Goal: Information Seeking & Learning: Learn about a topic

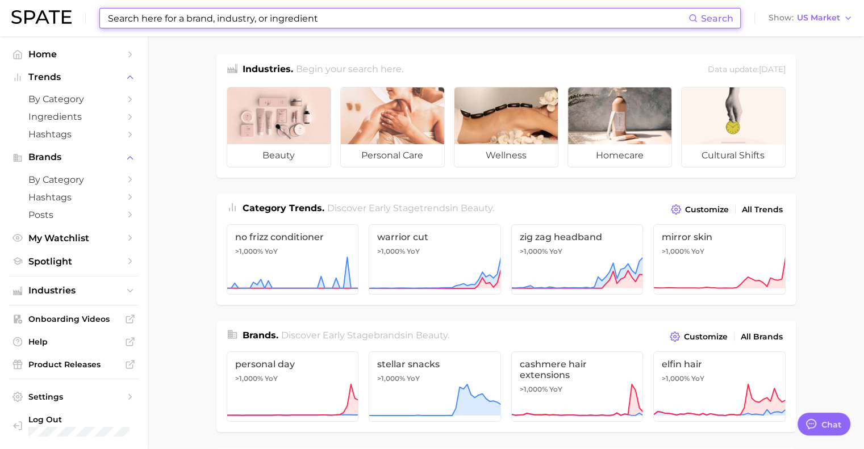
click at [439, 24] on input at bounding box center [398, 18] width 582 height 19
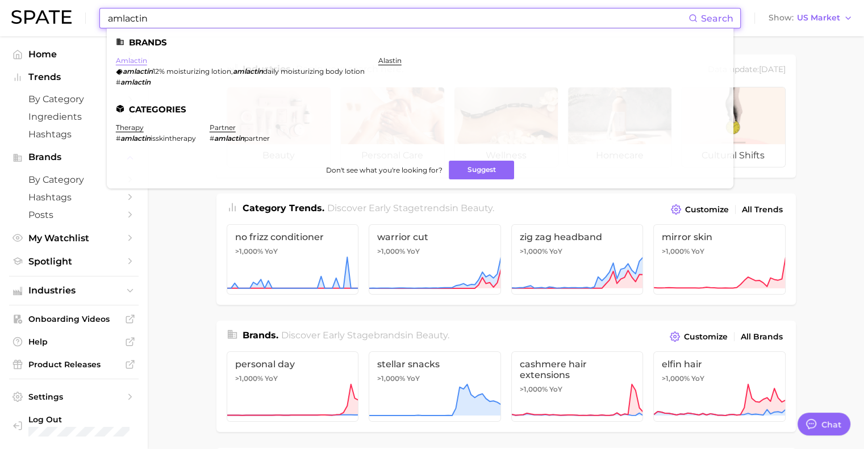
type input "amlactin"
click at [143, 62] on link "amlactin" at bounding box center [131, 60] width 31 height 9
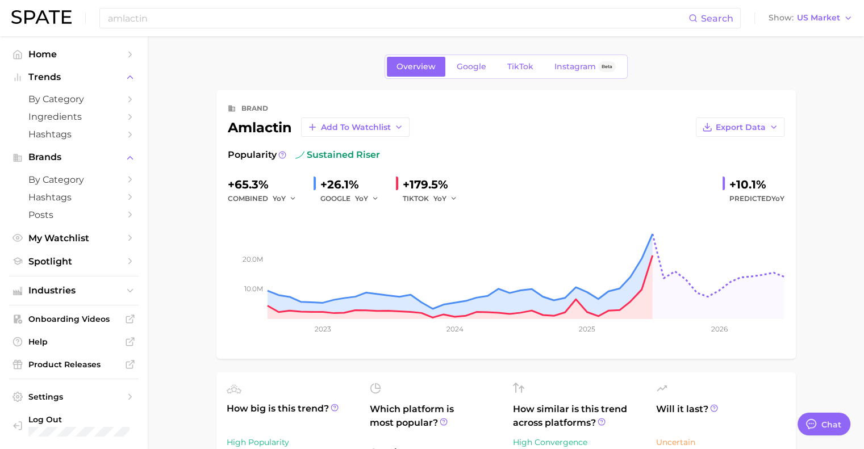
type textarea "x"
click at [735, 124] on span "Export Data" at bounding box center [741, 128] width 50 height 10
click at [732, 161] on button "Time Series Image" at bounding box center [722, 169] width 125 height 20
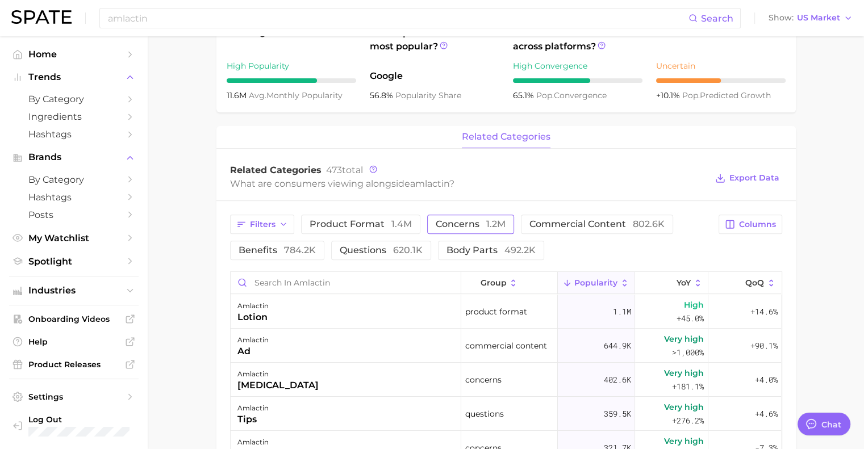
click at [476, 224] on span "concerns 1.2m" at bounding box center [471, 224] width 70 height 9
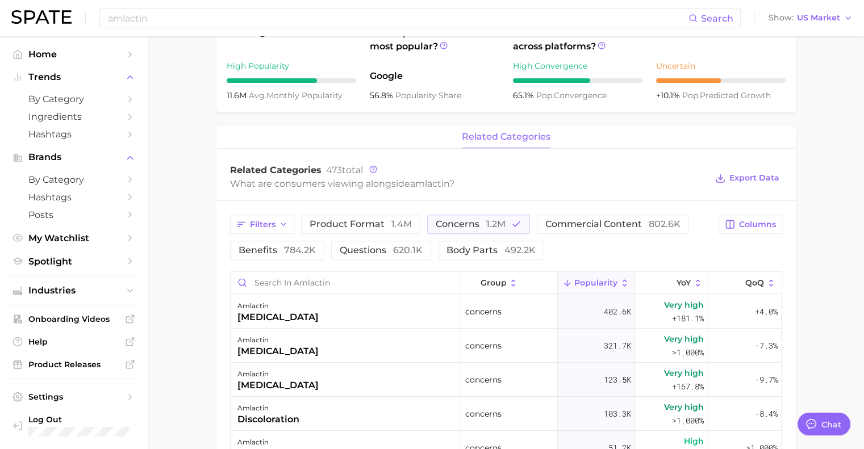
click at [193, 304] on main "Overview Google TikTok Instagram Beta brand amlactin Add to Watchlist Export Da…" at bounding box center [506, 226] width 717 height 1132
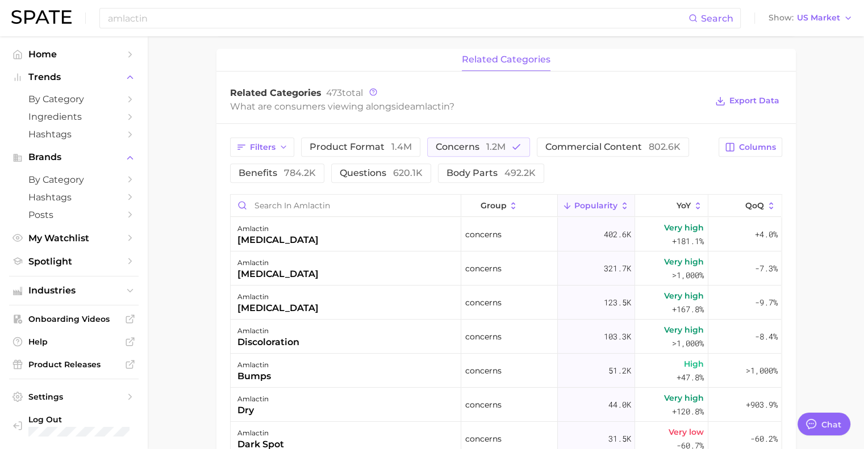
scroll to position [455, 0]
click at [471, 139] on button "concerns 1.2m" at bounding box center [478, 146] width 103 height 19
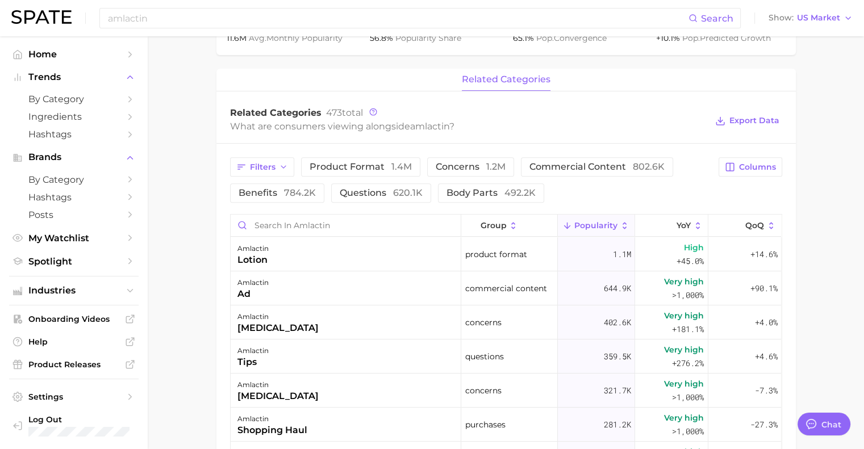
scroll to position [424, 0]
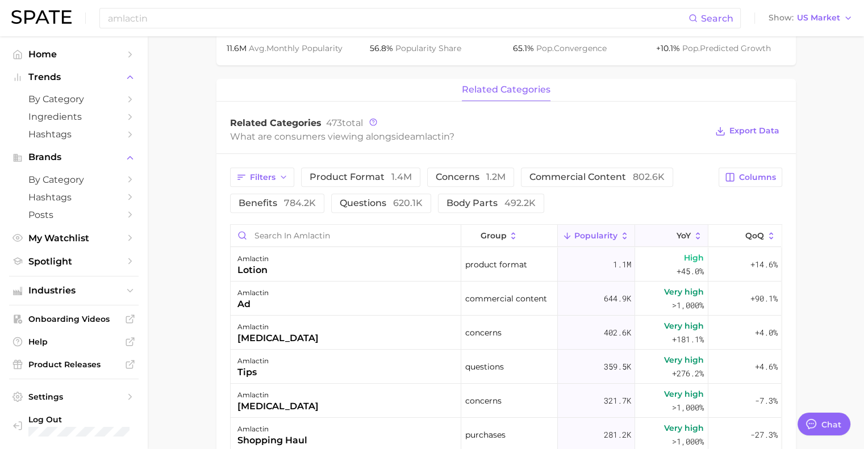
click at [689, 227] on button "YoY" at bounding box center [671, 236] width 73 height 22
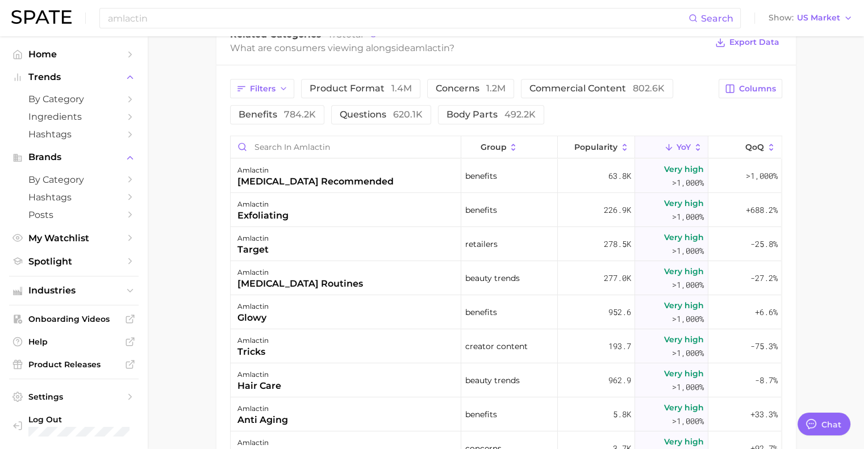
scroll to position [509, 0]
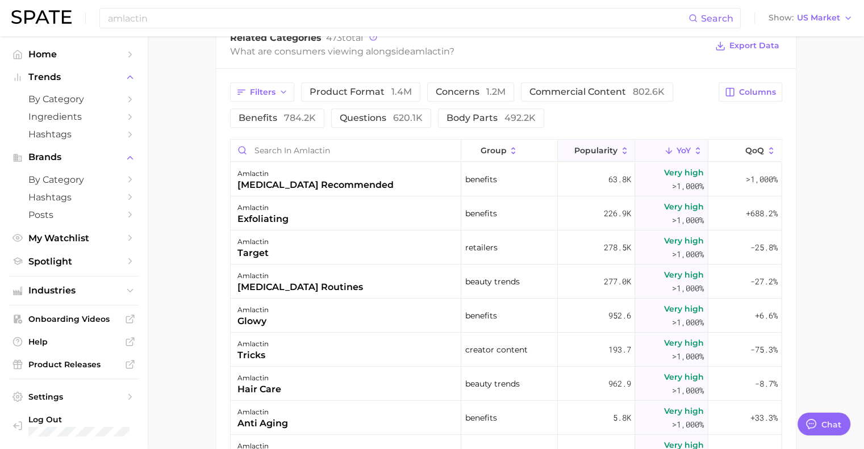
click at [581, 154] on button "Popularity" at bounding box center [596, 151] width 77 height 22
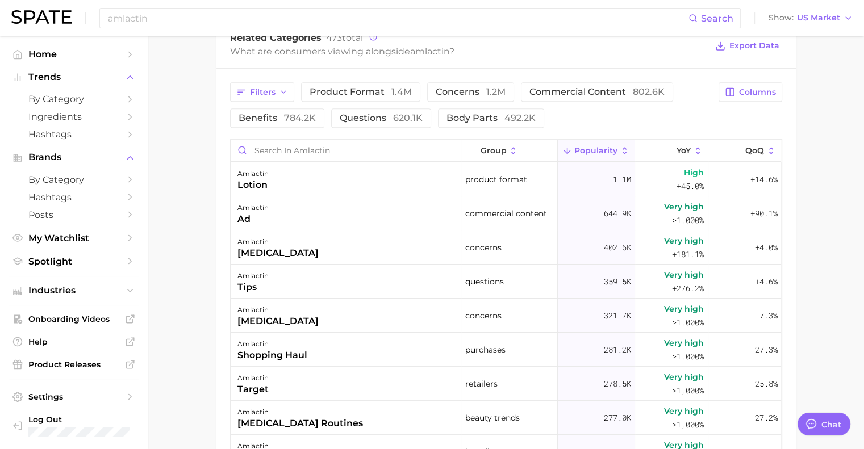
click at [139, 277] on nav "Home Trends by Category Ingredients Hashtags Brands by Category Hashtags Posts …" at bounding box center [74, 242] width 148 height 413
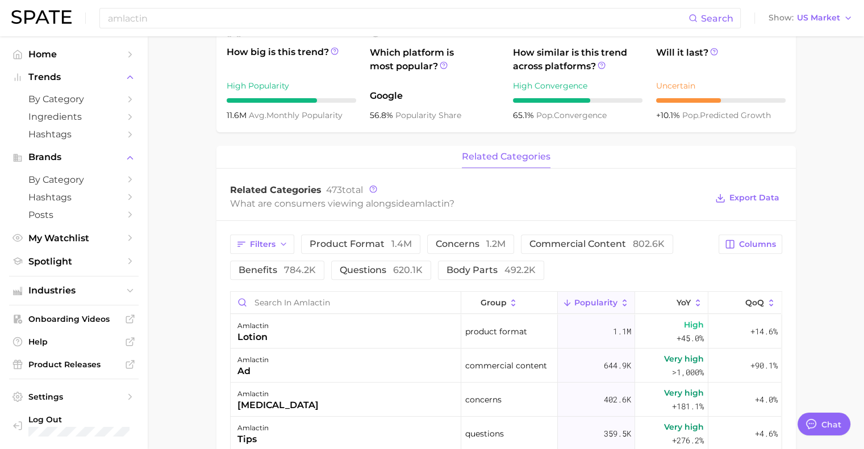
scroll to position [352, 0]
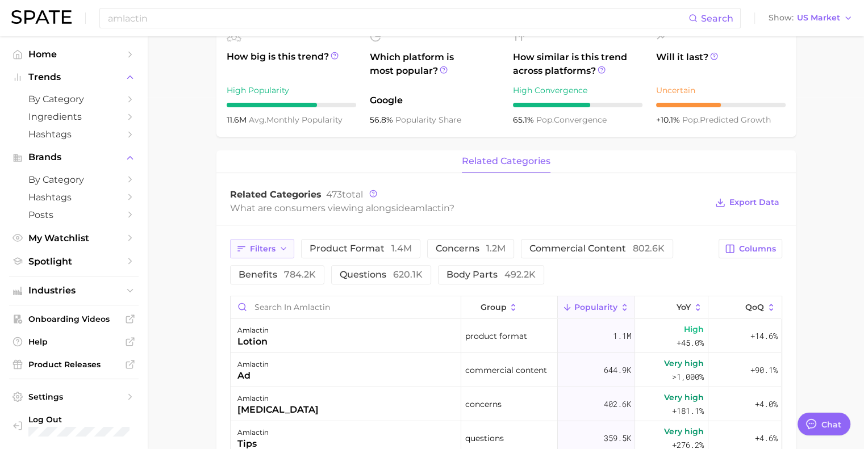
click at [273, 247] on span "Filters" at bounding box center [263, 249] width 26 height 10
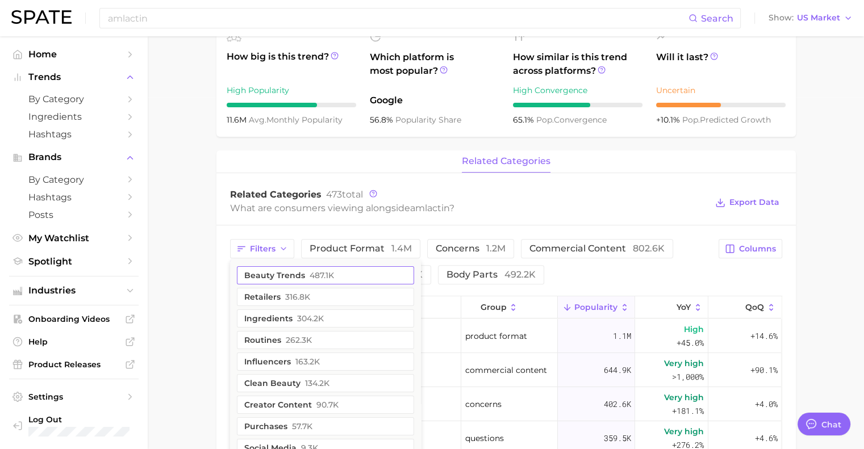
click at [305, 268] on button "beauty trends 487.1k" at bounding box center [325, 276] width 177 height 18
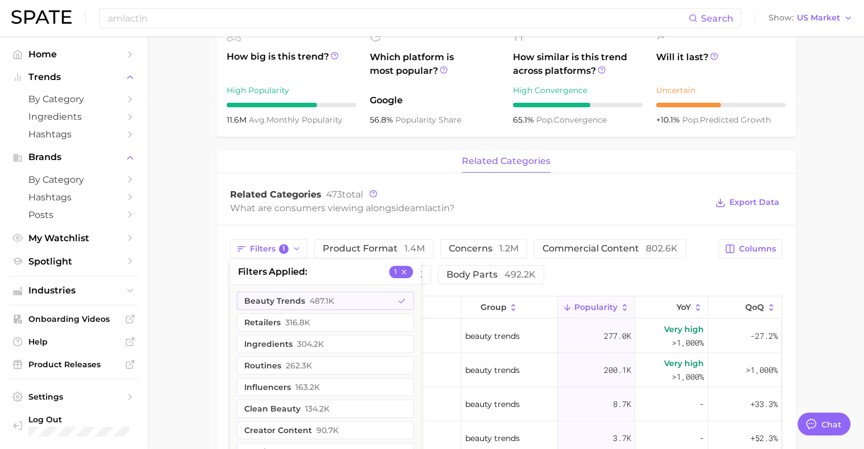
click at [170, 329] on main "Overview Google TikTok Instagram Beta brand amlactin Add to Watchlist Export Da…" at bounding box center [506, 224] width 717 height 1081
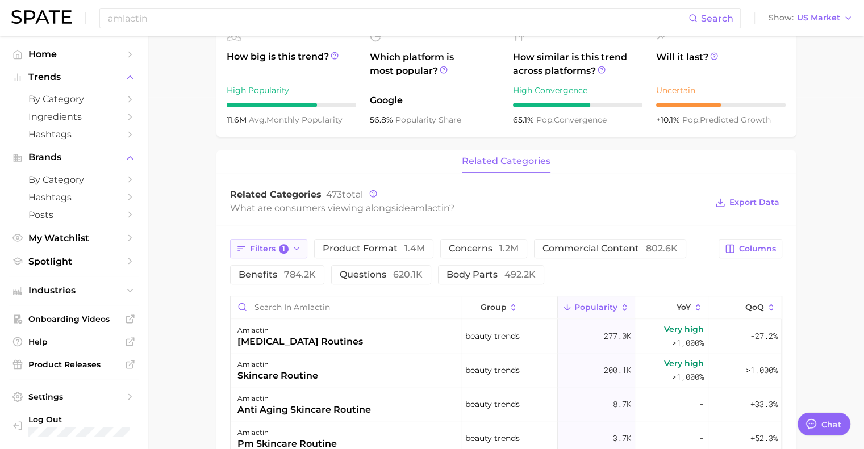
click at [241, 250] on icon "button" at bounding box center [241, 249] width 10 height 10
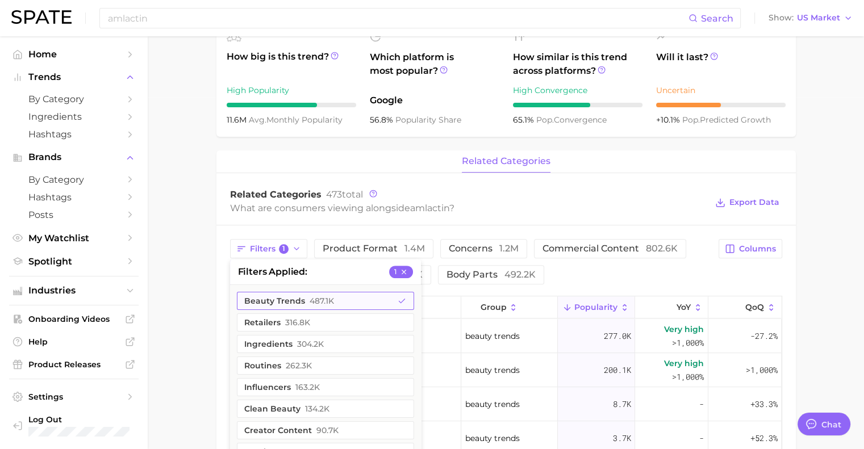
click at [259, 298] on button "beauty trends 487.1k" at bounding box center [325, 301] width 177 height 18
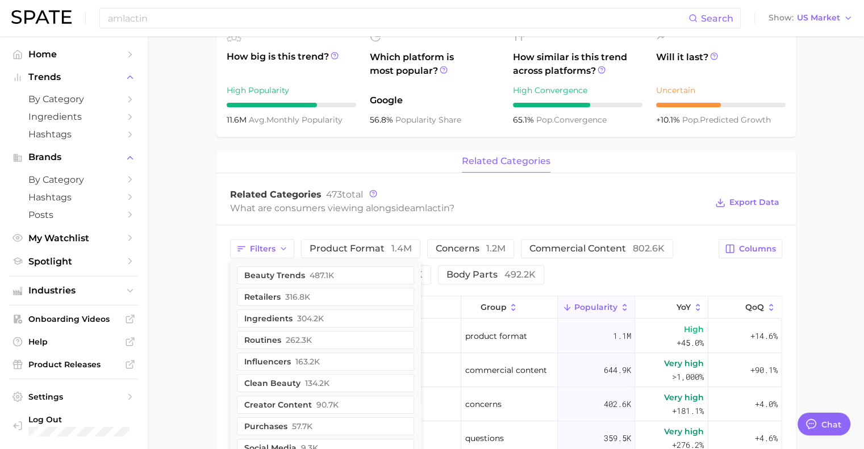
click at [181, 297] on main "Overview Google TikTok Instagram Beta brand amlactin Add to Watchlist Export Da…" at bounding box center [506, 250] width 717 height 1132
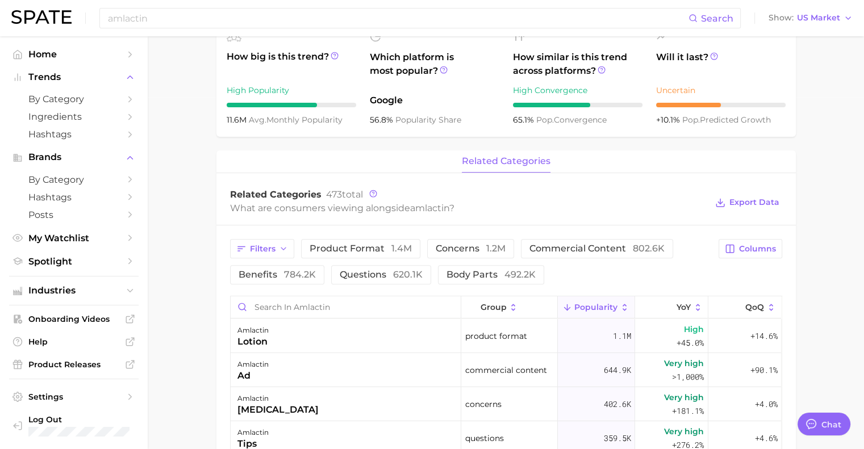
click at [814, 220] on main "Overview Google TikTok Instagram Beta brand amlactin Add to Watchlist Export Da…" at bounding box center [506, 250] width 717 height 1132
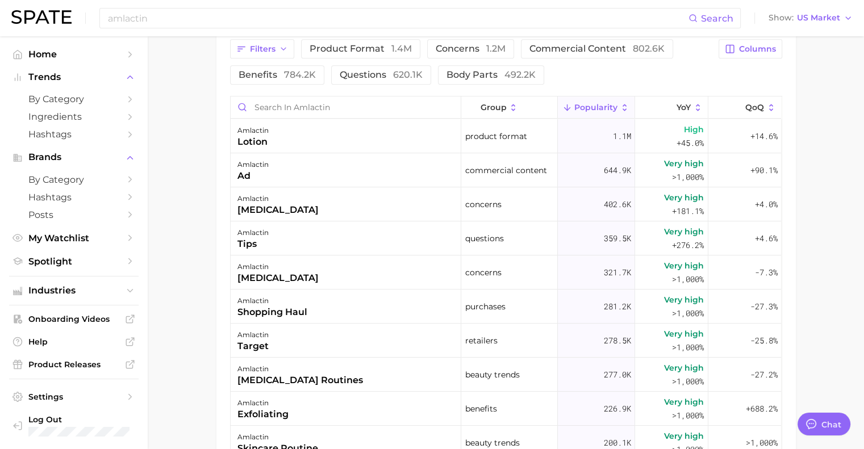
scroll to position [552, 0]
click at [767, 104] on icon at bounding box center [772, 108] width 10 height 10
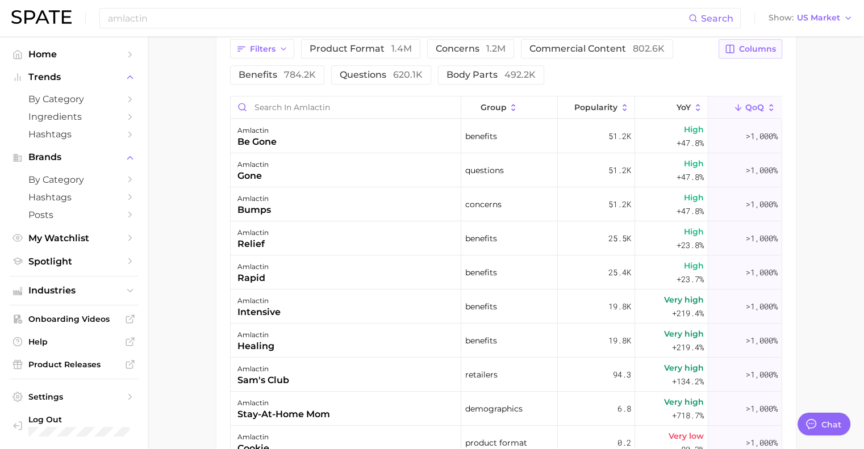
click at [751, 49] on span "Columns" at bounding box center [757, 49] width 37 height 10
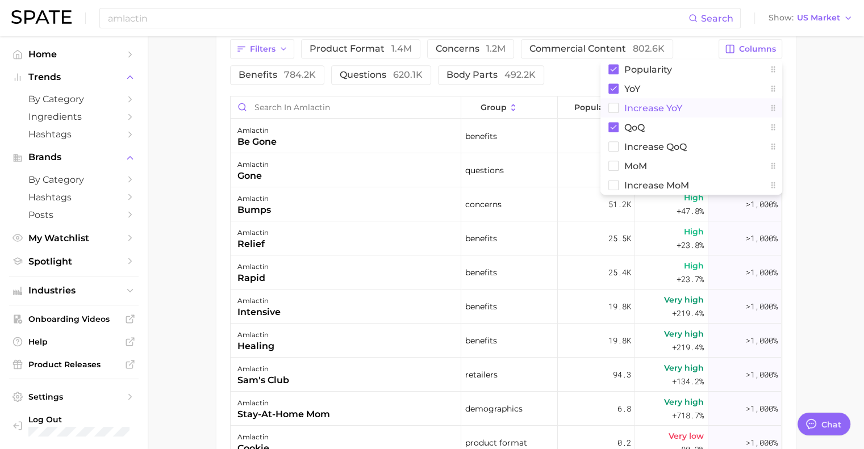
click at [614, 108] on rect at bounding box center [614, 108] width 10 height 10
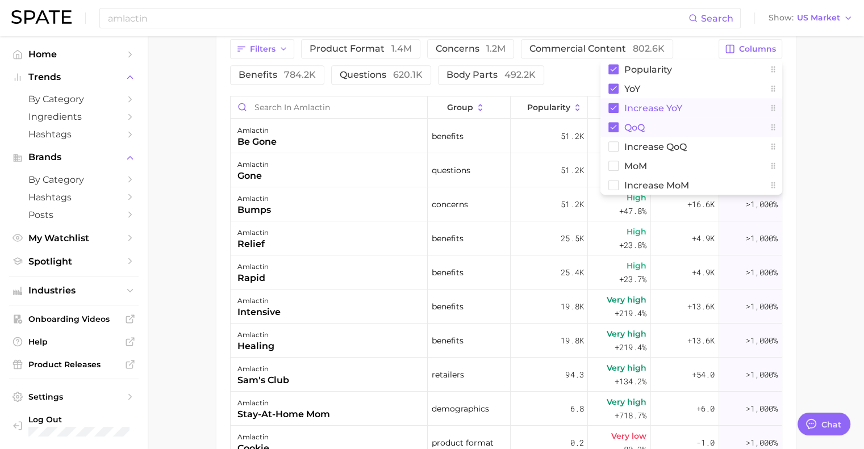
click at [614, 122] on icon at bounding box center [614, 127] width 10 height 10
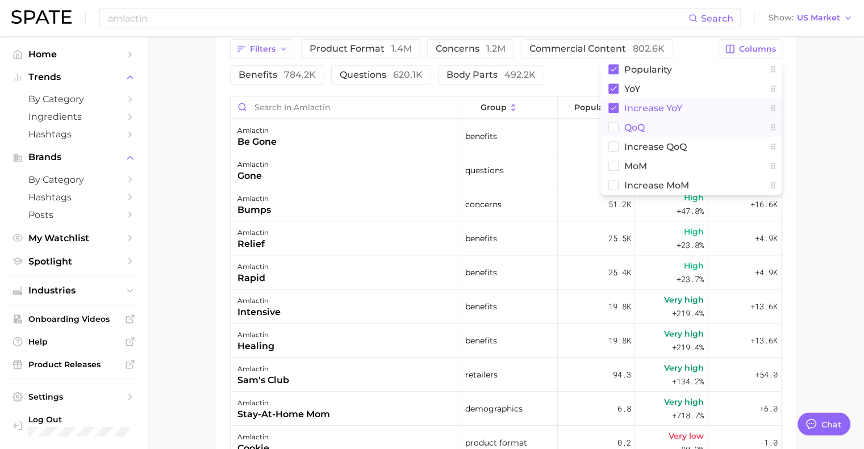
click at [819, 155] on main "Overview Google TikTok Instagram Beta brand amlactin Add to Watchlist Export Da…" at bounding box center [506, 50] width 717 height 1132
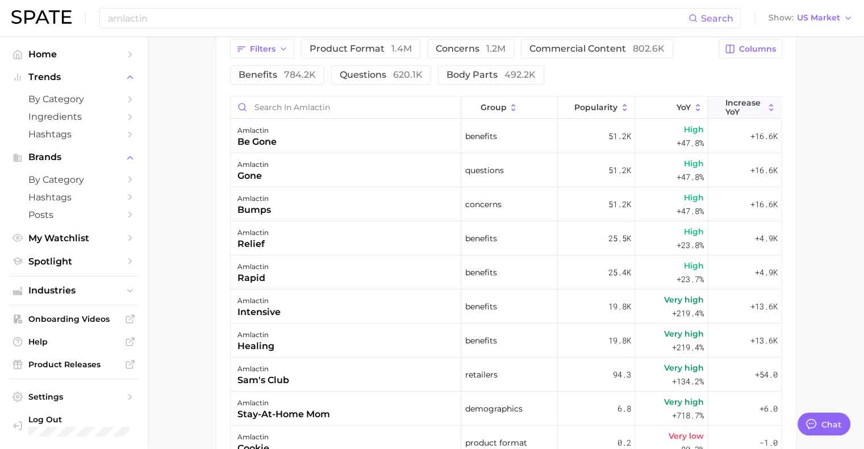
click at [754, 107] on span "Increase YoY" at bounding box center [745, 107] width 39 height 18
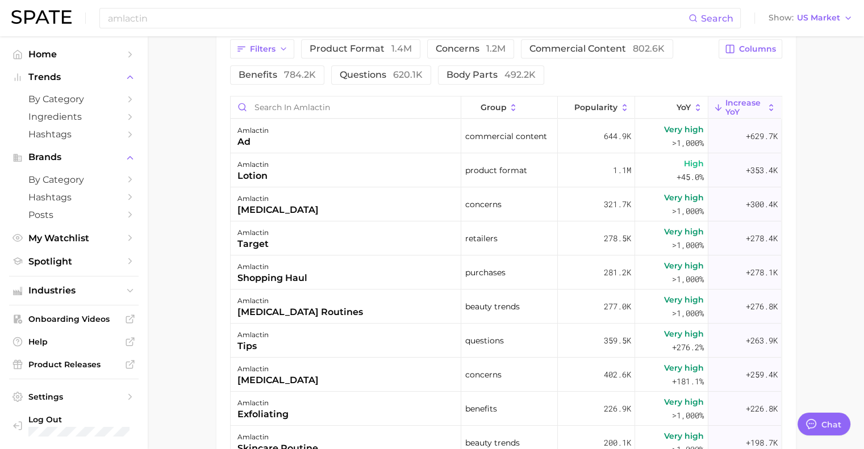
click at [826, 134] on main "Overview Google TikTok Instagram Beta brand amlactin Add to Watchlist Export Da…" at bounding box center [506, 50] width 717 height 1132
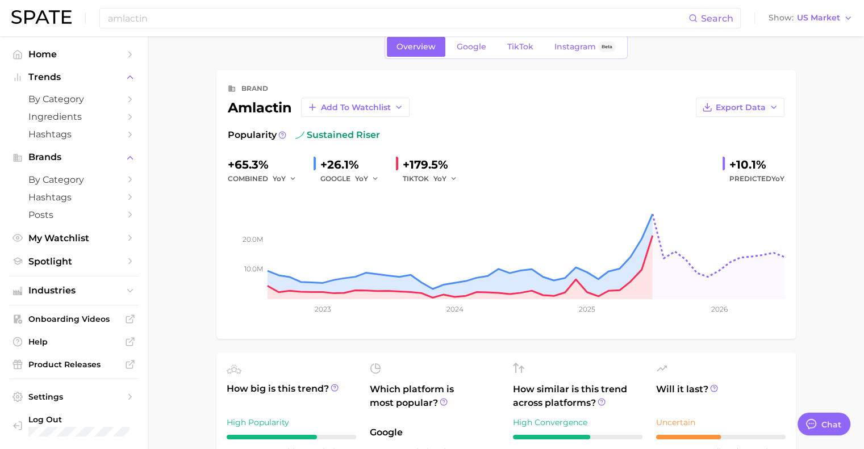
scroll to position [0, 0]
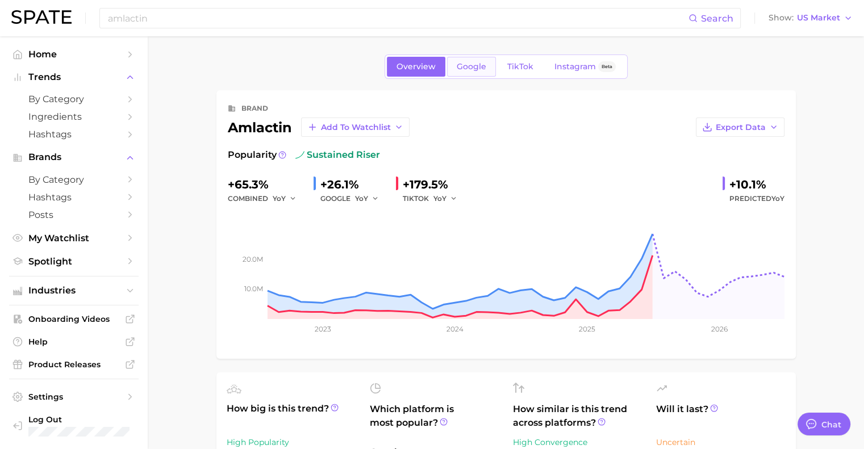
click at [477, 72] on link "Google" at bounding box center [471, 67] width 49 height 20
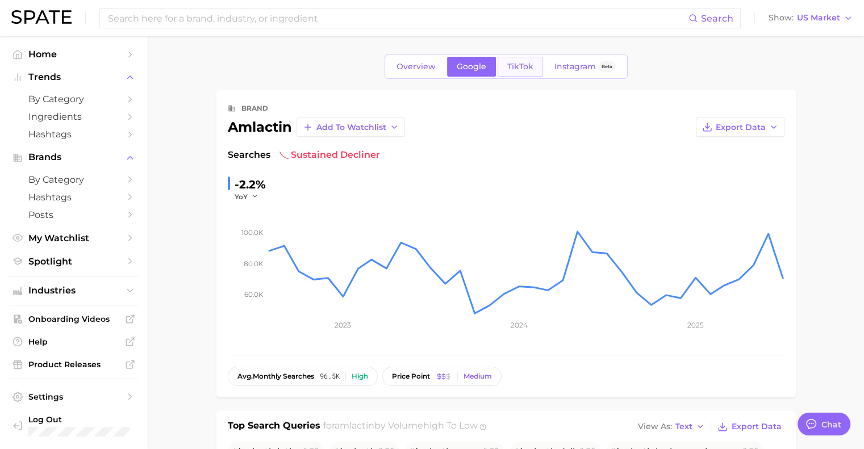
click at [504, 68] on link "TikTok" at bounding box center [520, 67] width 45 height 20
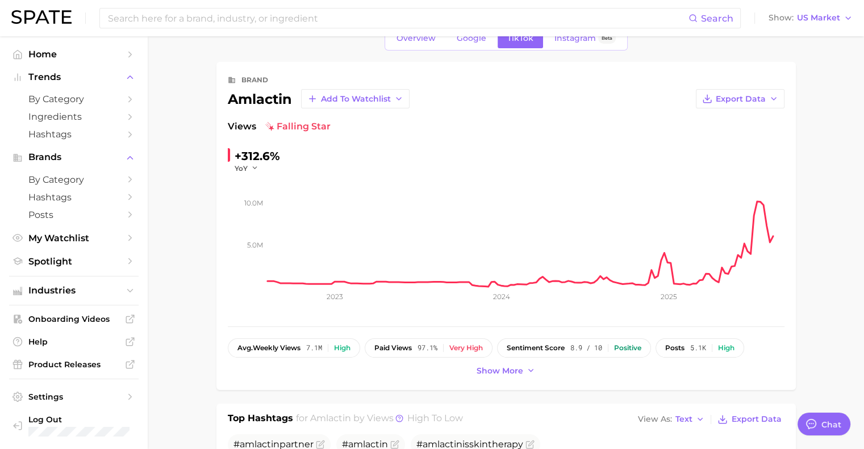
scroll to position [29, 0]
